Goal: Task Accomplishment & Management: Complete application form

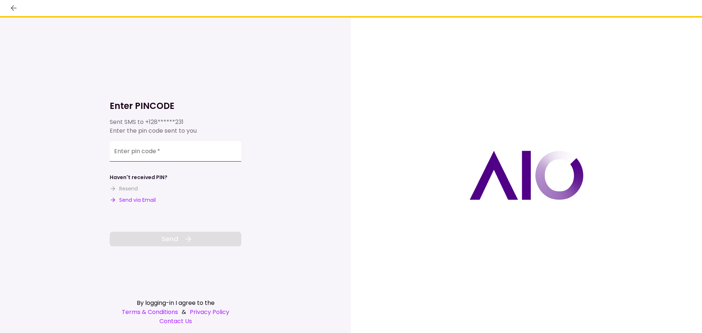
click at [134, 157] on input "Enter pin code   *" at bounding box center [176, 151] width 132 height 20
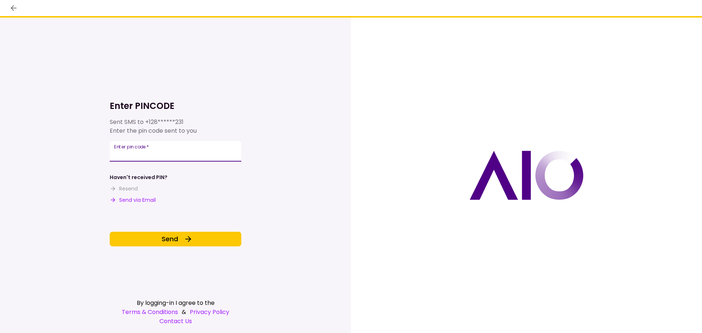
type input "******"
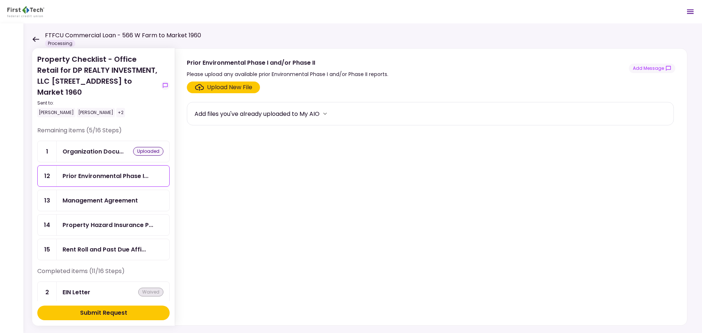
click at [210, 82] on label "Upload New File" at bounding box center [223, 87] width 73 height 12
click at [0, 0] on input "Upload New File" at bounding box center [0, 0] width 0 height 0
drag, startPoint x: 34, startPoint y: 38, endPoint x: 33, endPoint y: 42, distance: 3.7
click at [34, 38] on icon at bounding box center [36, 39] width 7 height 5
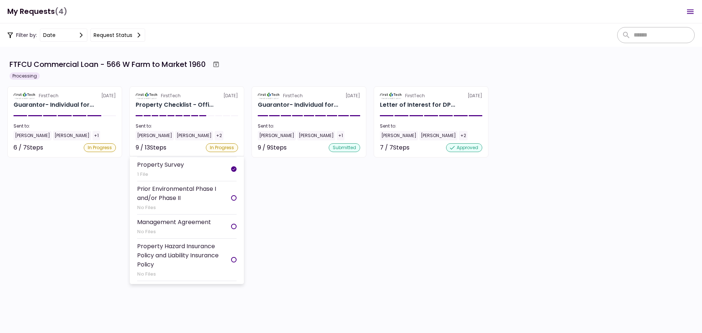
scroll to position [219, 0]
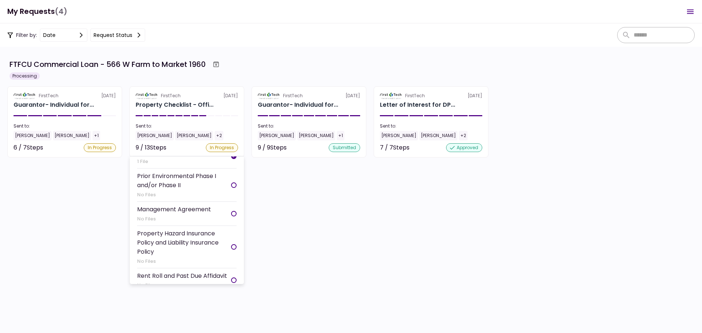
click at [171, 214] on div "Management Agreement" at bounding box center [174, 209] width 74 height 9
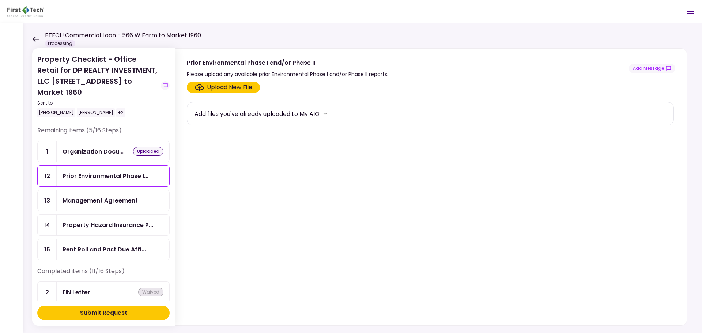
click at [220, 88] on div "Upload New File" at bounding box center [229, 87] width 45 height 9
click at [0, 0] on input "Upload New File" at bounding box center [0, 0] width 0 height 0
click at [106, 190] on div "Management Agreement" at bounding box center [113, 200] width 113 height 21
click at [214, 85] on div "Upload New File" at bounding box center [229, 87] width 45 height 9
click at [0, 0] on input "Upload New File" at bounding box center [0, 0] width 0 height 0
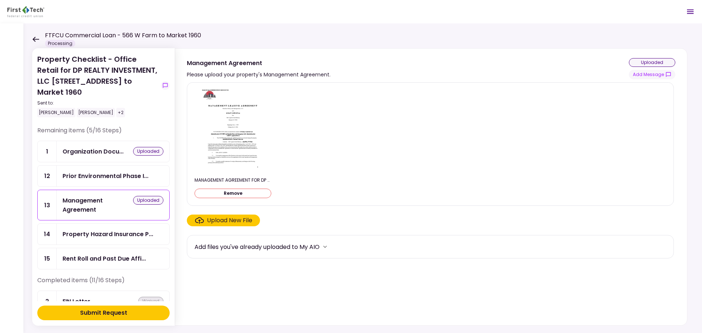
click at [235, 219] on div "Upload New File" at bounding box center [229, 220] width 45 height 9
click at [0, 0] on input "Upload New File" at bounding box center [0, 0] width 0 height 0
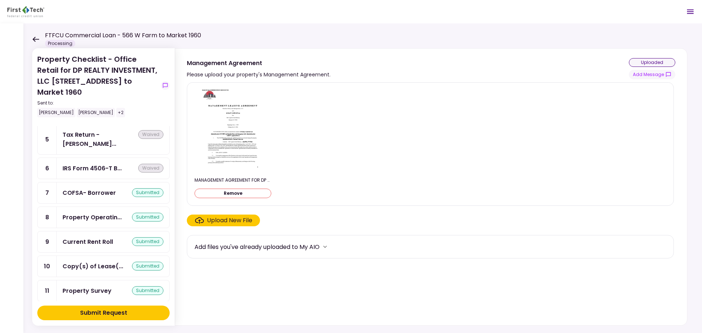
scroll to position [251, 0]
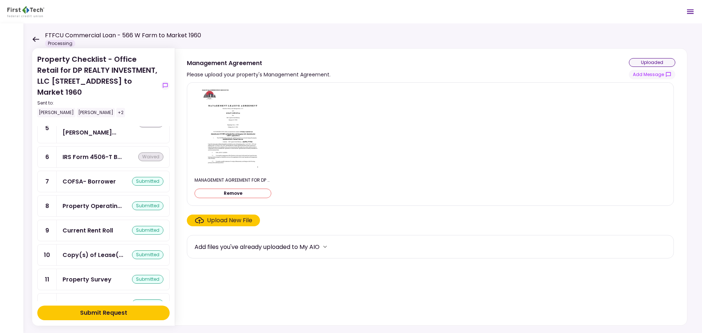
click at [104, 226] on div "Current Rent Roll" at bounding box center [87, 230] width 50 height 9
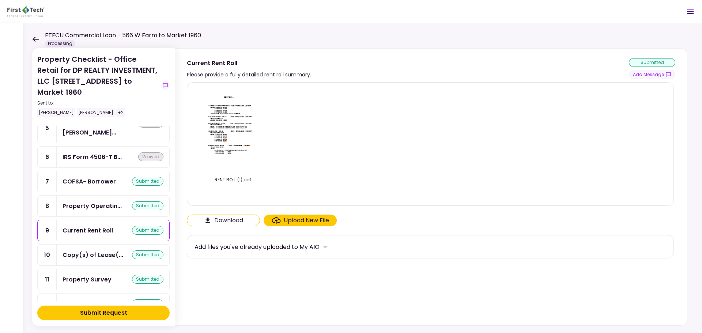
click at [286, 220] on div "Upload New File" at bounding box center [306, 220] width 45 height 9
click at [0, 0] on input "Upload New File" at bounding box center [0, 0] width 0 height 0
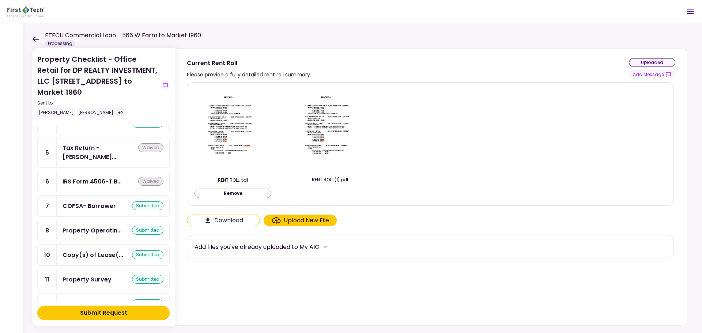
click at [242, 191] on button "Remove" at bounding box center [232, 194] width 77 height 10
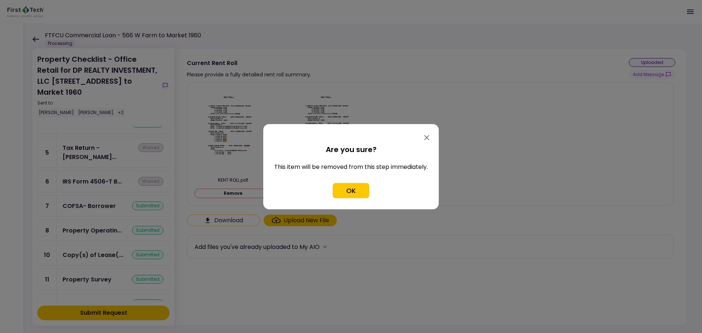
click at [348, 184] on button "OK" at bounding box center [351, 190] width 37 height 15
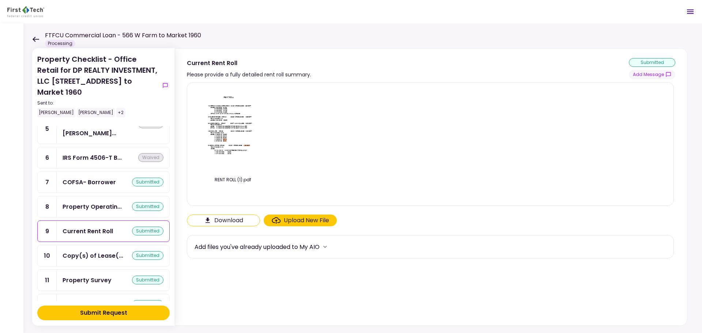
scroll to position [251, 0]
click at [105, 201] on div "Property Operatin..." at bounding box center [91, 205] width 59 height 9
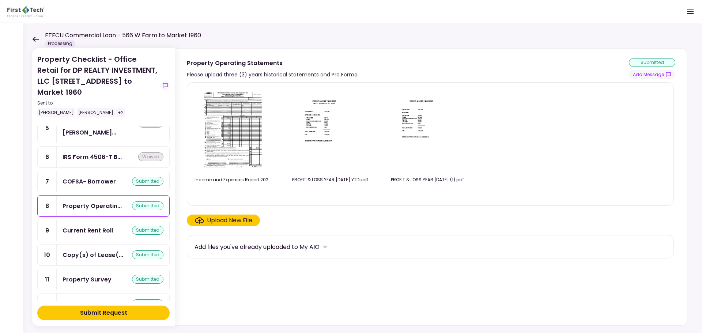
click at [236, 220] on div "Upload New File" at bounding box center [229, 220] width 45 height 9
click at [0, 0] on input "Upload New File" at bounding box center [0, 0] width 0 height 0
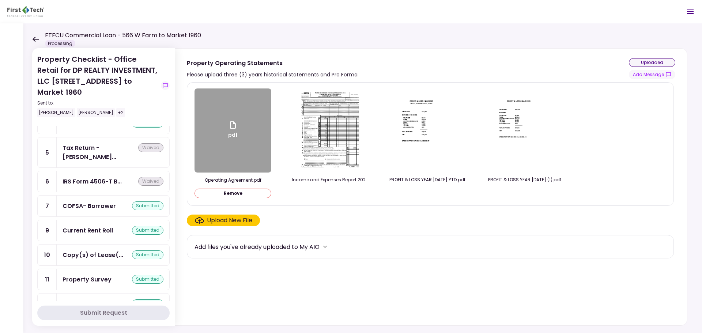
click at [221, 192] on button "Remove" at bounding box center [232, 194] width 77 height 10
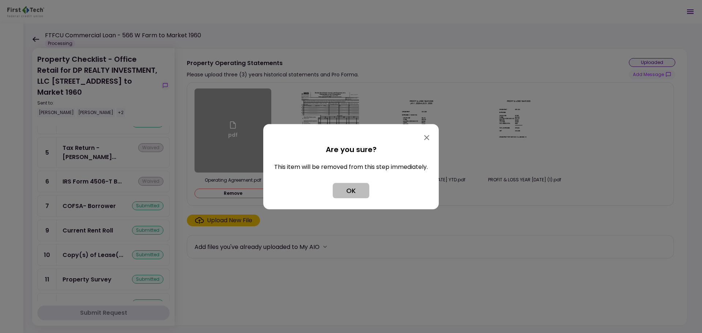
click at [353, 193] on button "OK" at bounding box center [351, 190] width 37 height 15
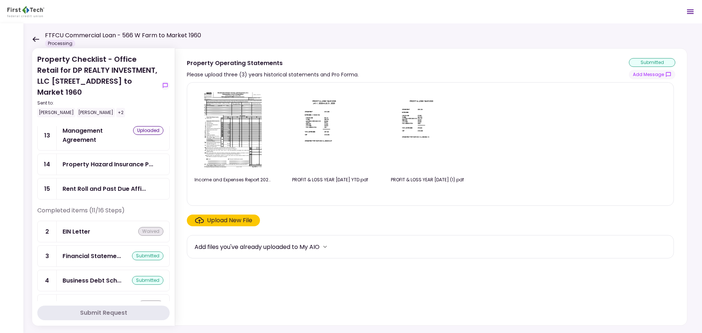
scroll to position [69, 0]
click at [33, 38] on icon at bounding box center [35, 39] width 7 height 5
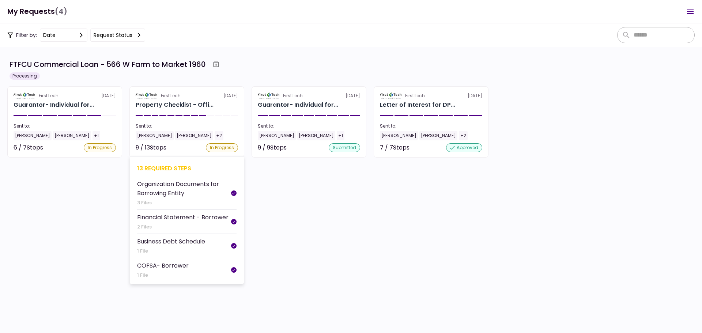
click at [194, 191] on div "Organization Documents for Borrowing Entity" at bounding box center [184, 188] width 94 height 18
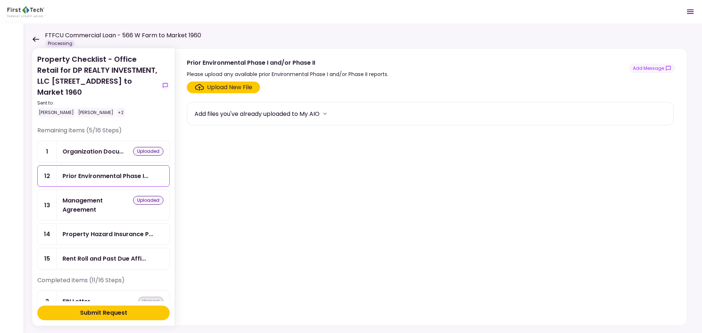
click at [219, 84] on div "Upload New File" at bounding box center [229, 87] width 45 height 9
click at [0, 0] on input "Upload New File" at bounding box center [0, 0] width 0 height 0
click at [224, 84] on div "Upload New File" at bounding box center [229, 87] width 45 height 9
click at [0, 0] on input "Upload New File" at bounding box center [0, 0] width 0 height 0
click at [240, 89] on div "Upload New File" at bounding box center [229, 87] width 45 height 9
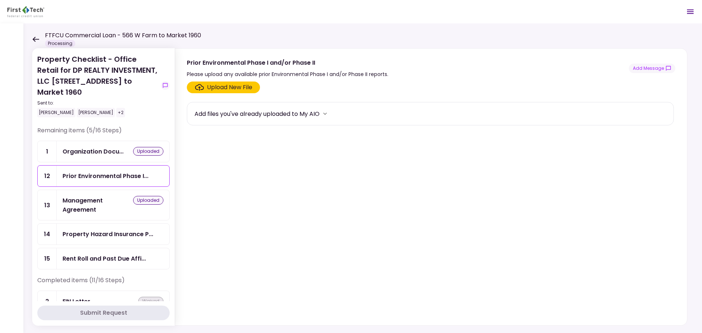
click at [0, 0] on input "Upload New File" at bounding box center [0, 0] width 0 height 0
